Goal: Obtain resource: Obtain resource

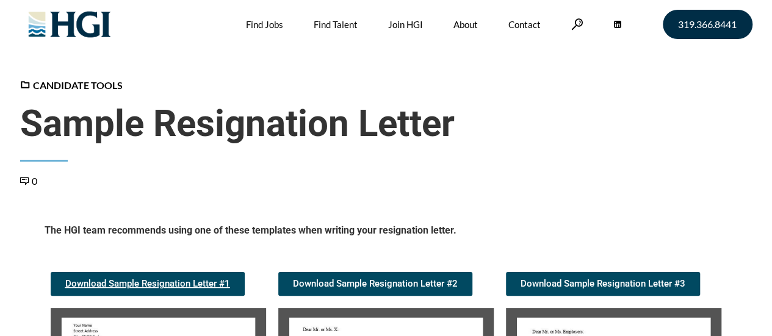
click at [186, 281] on span "Download Sample Resignation Letter #1" at bounding box center [147, 283] width 165 height 9
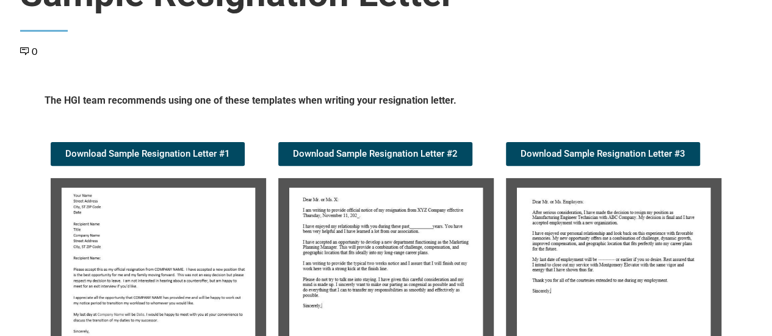
scroll to position [220, 0]
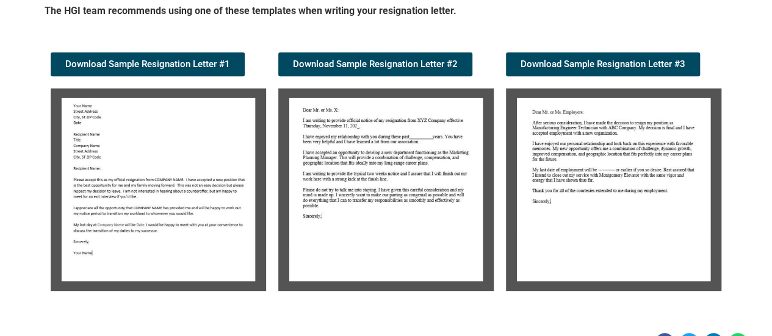
click at [132, 128] on img at bounding box center [158, 189] width 215 height 203
click at [164, 178] on img at bounding box center [158, 189] width 215 height 203
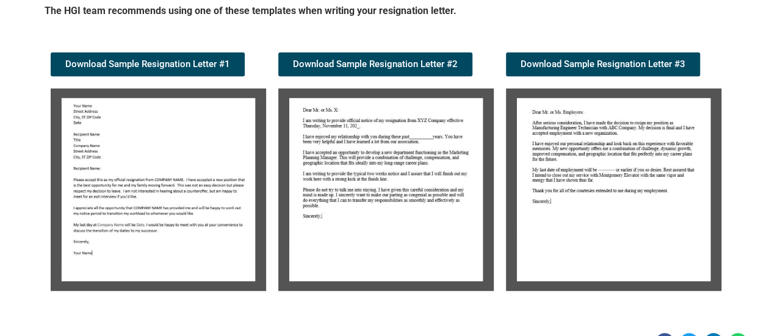
click at [164, 178] on img at bounding box center [158, 189] width 215 height 203
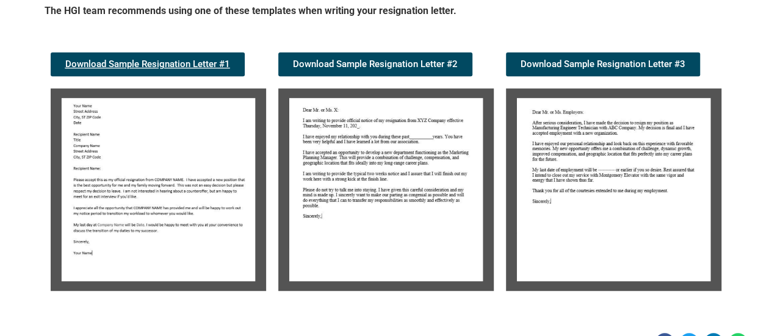
click at [141, 69] on link "Download Sample Resignation Letter #1" at bounding box center [148, 64] width 194 height 24
click at [153, 62] on span "Download Sample Resignation Letter #1" at bounding box center [147, 64] width 165 height 9
click at [432, 66] on span "Download Sample Resignation Letter #2" at bounding box center [375, 64] width 165 height 9
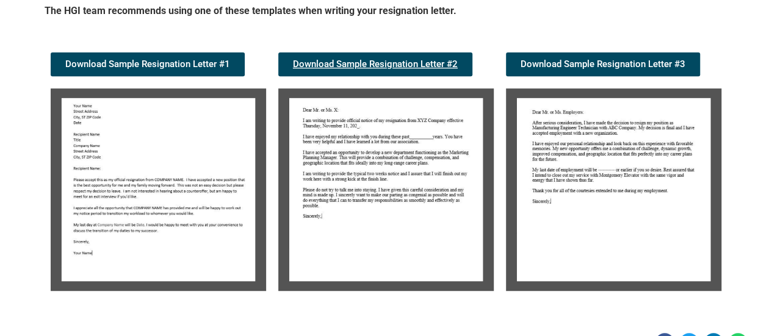
click at [432, 66] on span "Download Sample Resignation Letter #2" at bounding box center [375, 64] width 165 height 9
click at [549, 63] on span "Download Sample Resignation Letter #3" at bounding box center [602, 64] width 165 height 9
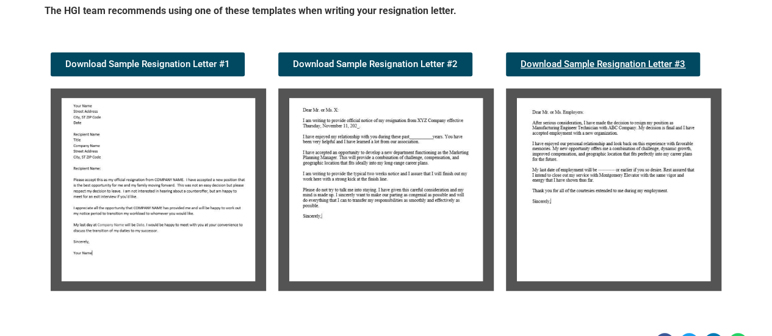
click at [549, 63] on span "Download Sample Resignation Letter #3" at bounding box center [602, 64] width 165 height 9
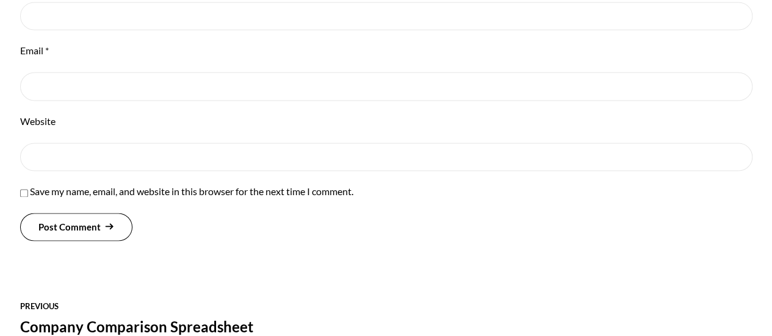
scroll to position [926, 0]
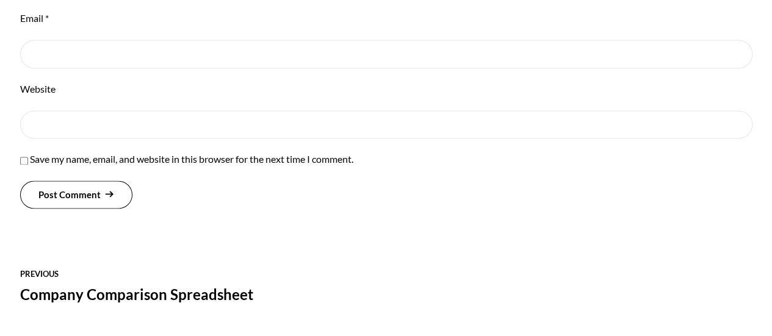
click at [26, 158] on input "Save my name, email, and website in this browser for the next time I comment." at bounding box center [24, 161] width 8 height 8
checkbox input "true"
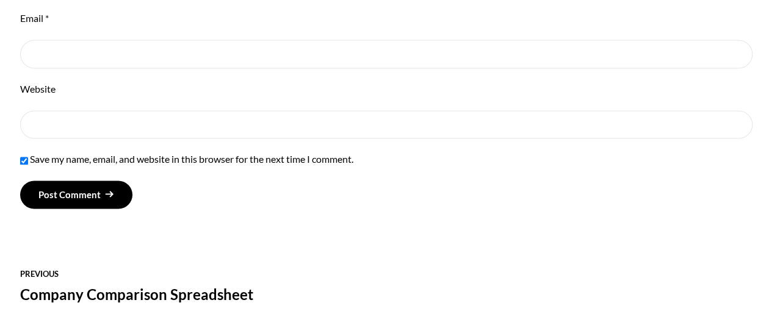
click at [116, 191] on button "Post Comment" at bounding box center [76, 195] width 113 height 28
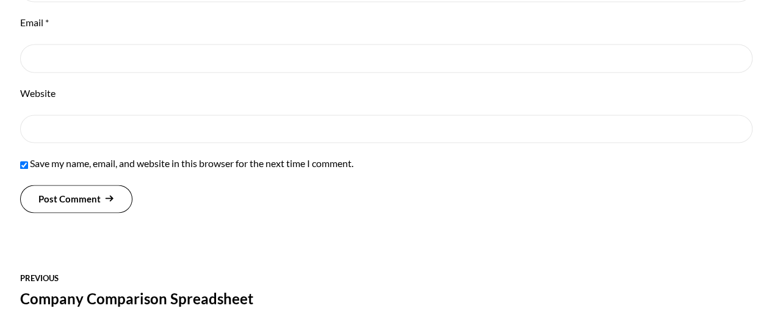
scroll to position [926, 0]
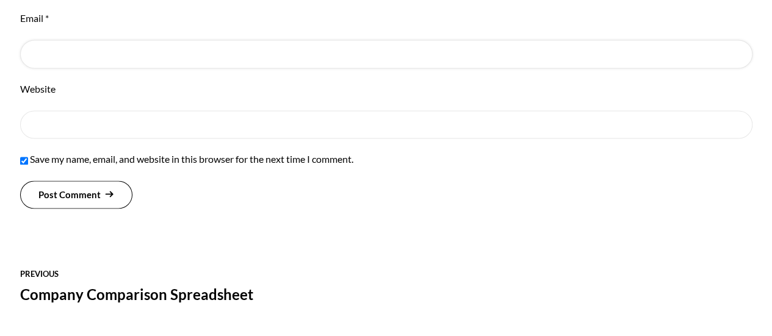
click at [62, 54] on input "Email *" at bounding box center [386, 54] width 732 height 29
type input "[EMAIL_ADDRESS][DOMAIN_NAME]"
click at [44, 128] on input "Website" at bounding box center [386, 124] width 732 height 29
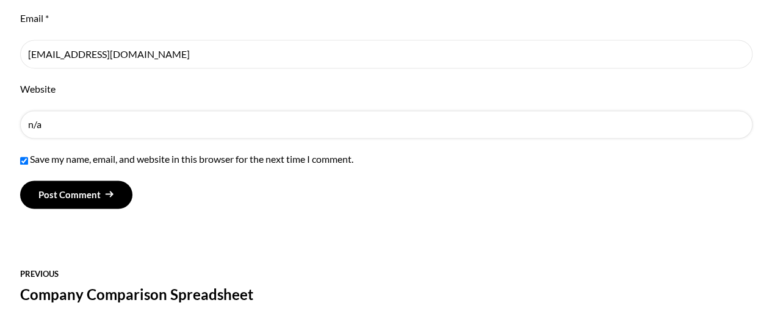
type input "n/a"
click at [105, 195] on button "Post Comment" at bounding box center [76, 195] width 113 height 28
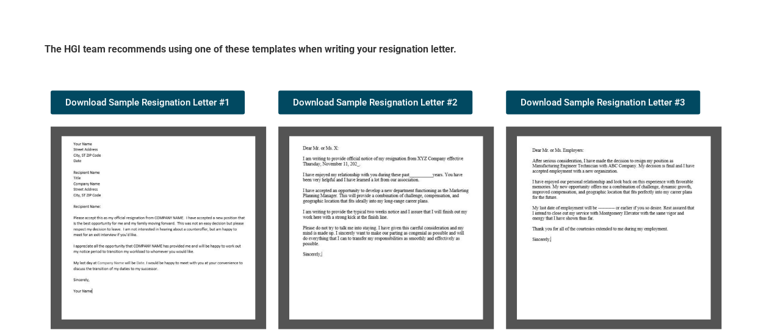
scroll to position [1289, 0]
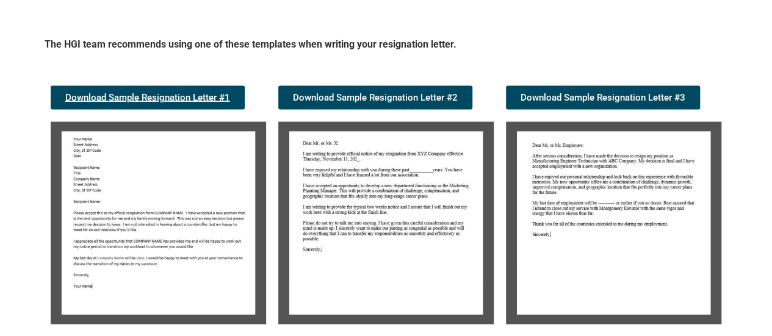
click at [140, 99] on span "Download Sample Resignation Letter #1" at bounding box center [147, 97] width 165 height 9
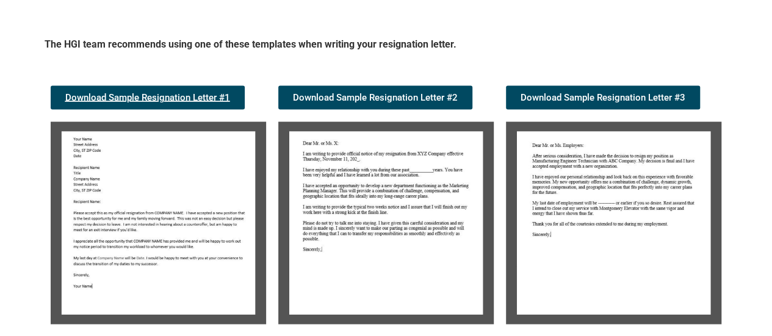
click at [140, 99] on span "Download Sample Resignation Letter #1" at bounding box center [147, 97] width 165 height 9
click at [328, 94] on span "Download Sample Resignation Letter #2" at bounding box center [375, 97] width 165 height 9
